Goal: Task Accomplishment & Management: Manage account settings

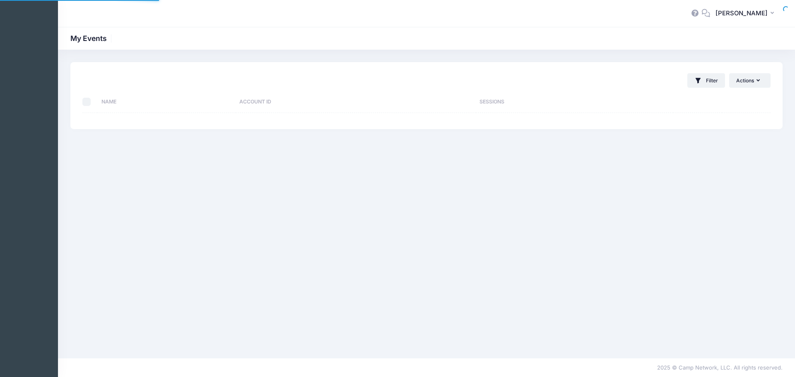
select select "10"
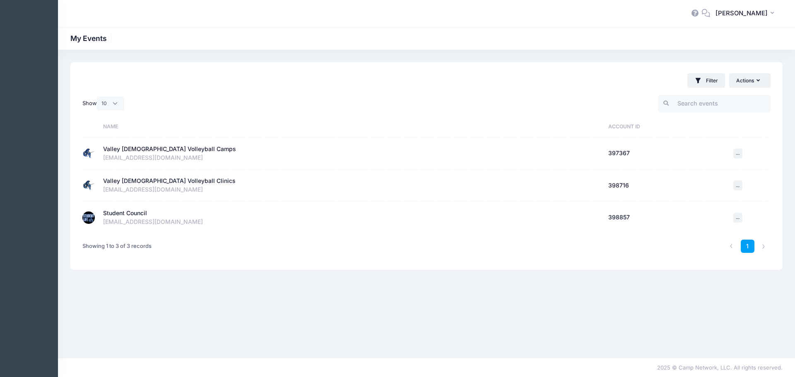
click at [132, 210] on div "Student Council" at bounding box center [125, 213] width 44 height 9
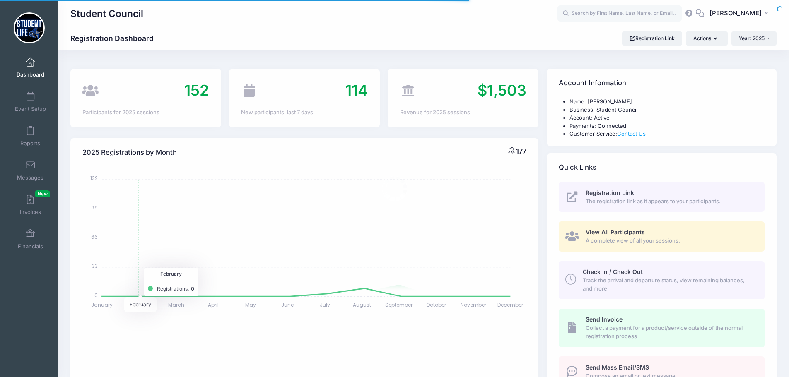
select select
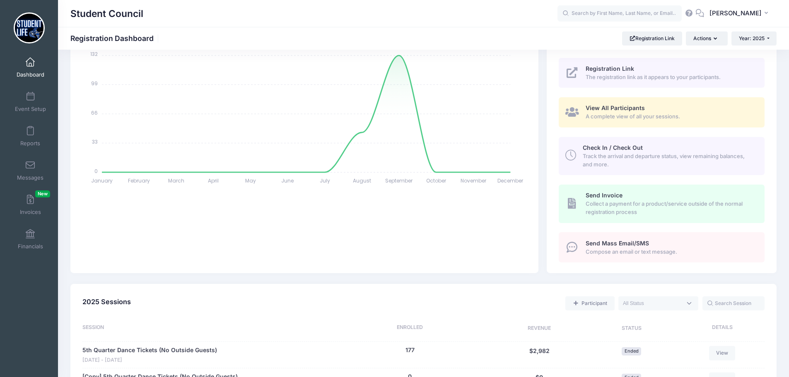
scroll to position [290, 0]
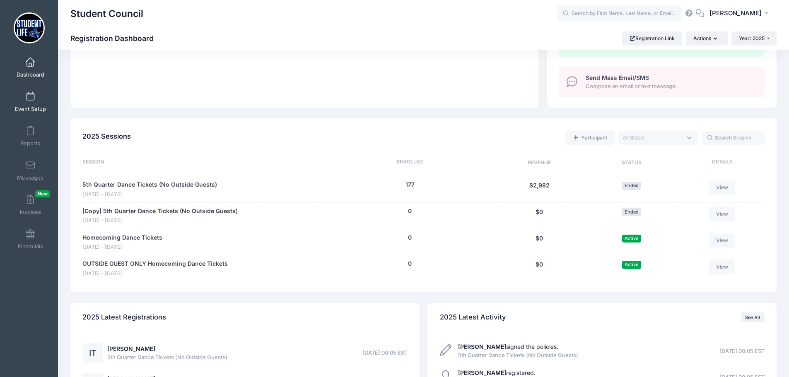
click at [30, 102] on link "Event Setup" at bounding box center [30, 101] width 39 height 29
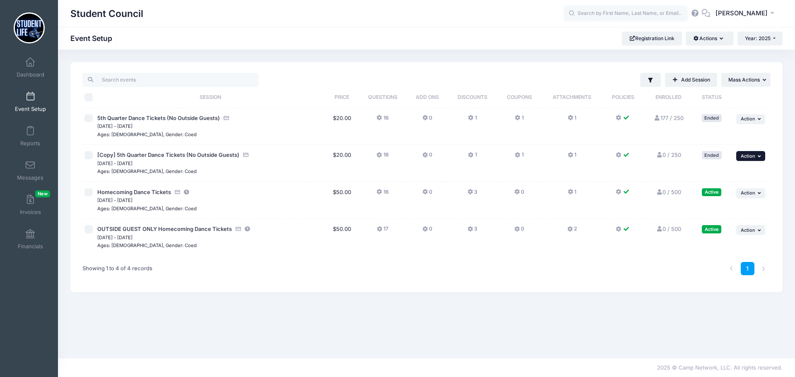
click at [743, 158] on span "Action" at bounding box center [748, 156] width 14 height 6
click at [715, 207] on link "Delete Session" at bounding box center [723, 206] width 75 height 16
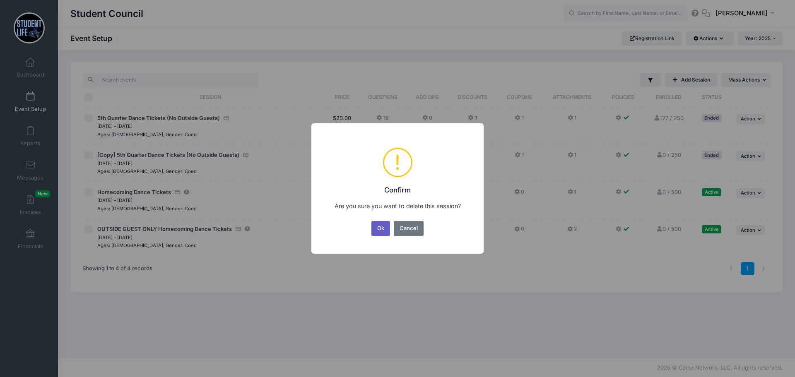
click at [378, 229] on button "Ok" at bounding box center [380, 228] width 19 height 15
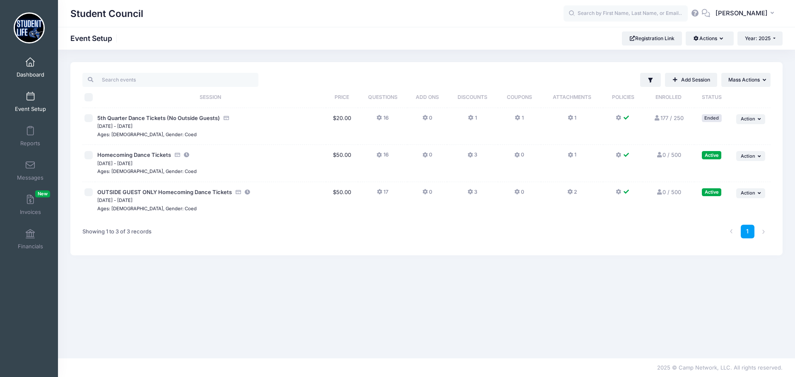
click at [26, 69] on link "Dashboard" at bounding box center [30, 67] width 39 height 29
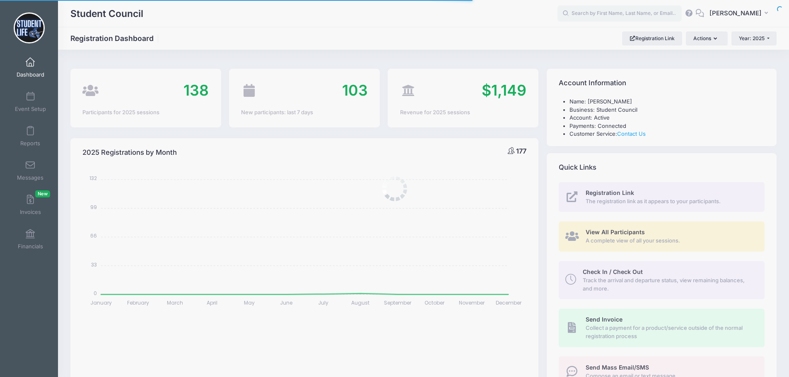
select select
